Goal: Understand process/instructions

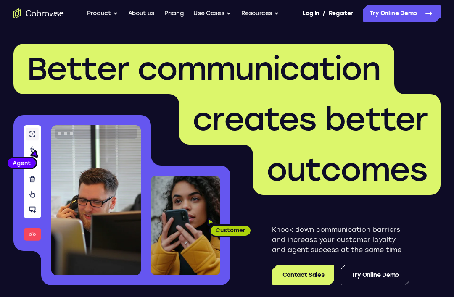
click at [425, 11] on icon at bounding box center [429, 13] width 10 height 10
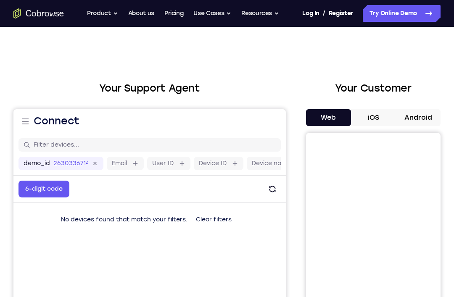
click at [423, 115] on button "Android" at bounding box center [418, 117] width 45 height 17
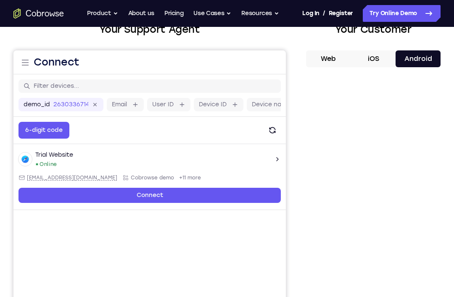
scroll to position [74, 0]
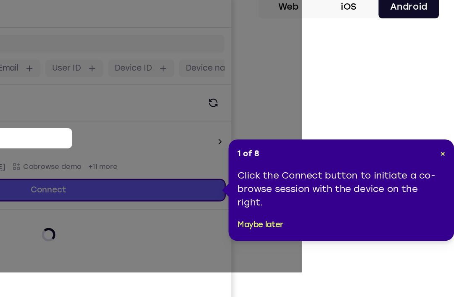
click at [334, 142] on div "1 of 8 × Click the Connect button to initiate a co-browse session with the devi…" at bounding box center [368, 180] width 168 height 76
click at [441, 150] on span "×" at bounding box center [443, 153] width 4 height 7
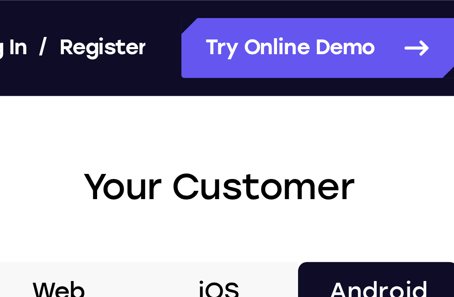
scroll to position [0, 0]
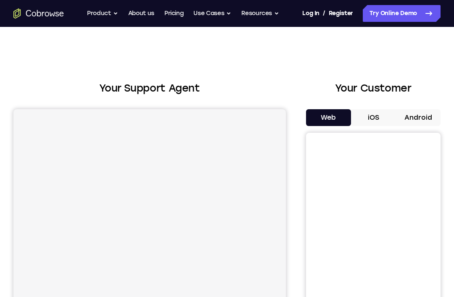
click at [413, 110] on button "Android" at bounding box center [418, 117] width 45 height 17
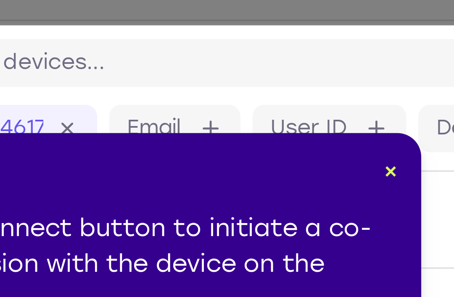
scroll to position [0, 22]
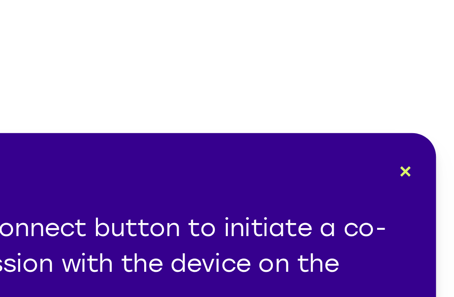
click at [438, 172] on span "×" at bounding box center [440, 175] width 4 height 7
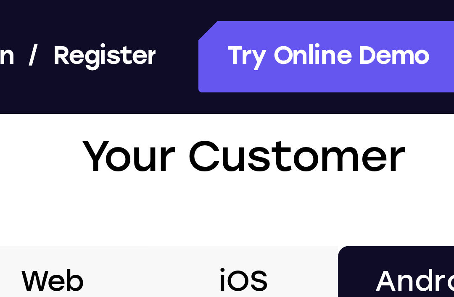
scroll to position [46, 0]
